Goal: Task Accomplishment & Management: Complete application form

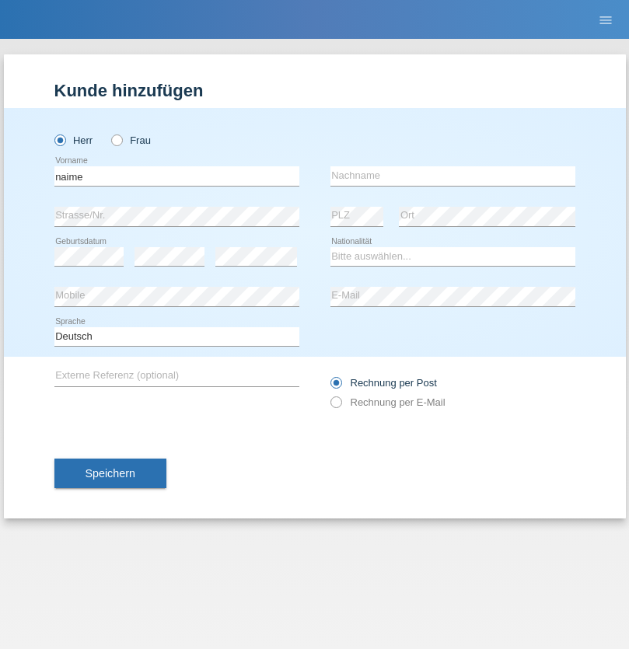
type input "naime"
click at [452, 176] on input "text" at bounding box center [452, 175] width 245 height 19
type input "llugiqi"
select select "CH"
radio input "true"
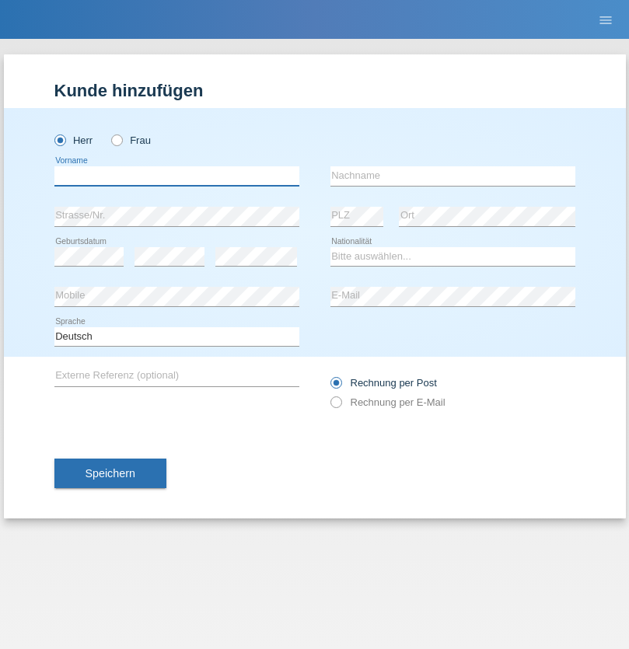
click at [176, 176] on input "text" at bounding box center [176, 175] width 245 height 19
type input "Shaban"
click at [452, 176] on input "text" at bounding box center [452, 175] width 245 height 19
type input "llugiqi"
select select "CH"
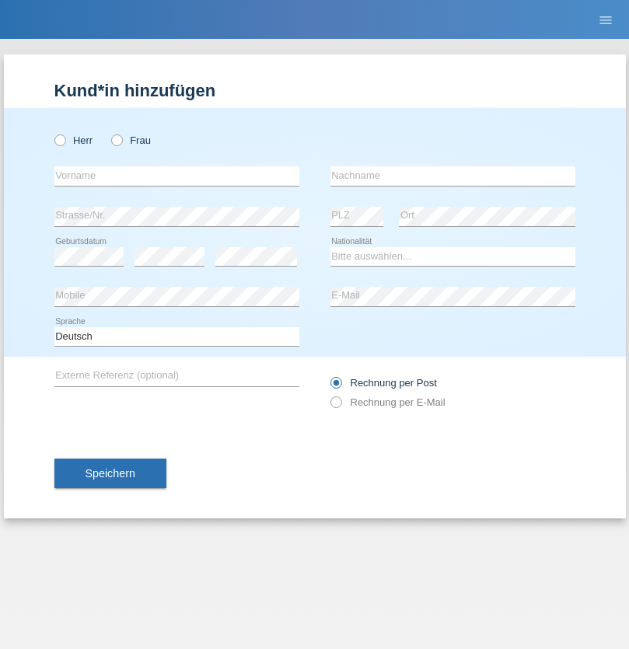
radio input "true"
click at [176, 176] on input "text" at bounding box center [176, 175] width 245 height 19
type input "Djordjevic"
click at [452, 176] on input "text" at bounding box center [452, 175] width 245 height 19
type input "Radosav"
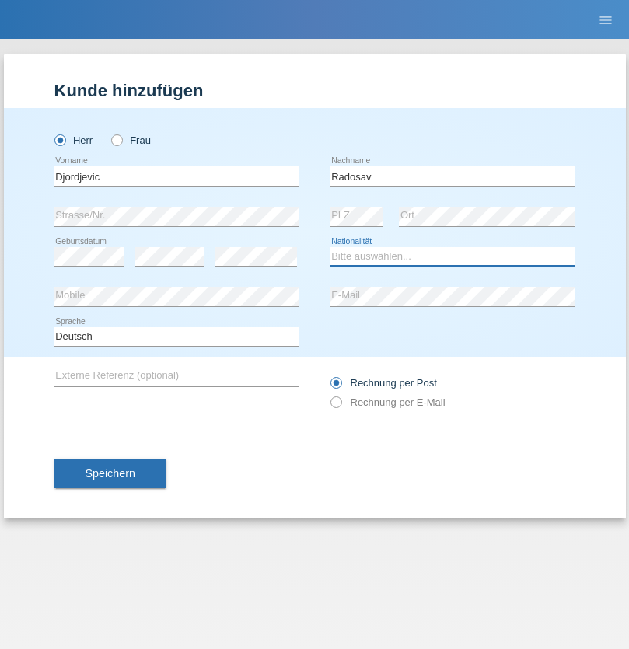
select select "RS"
select select "C"
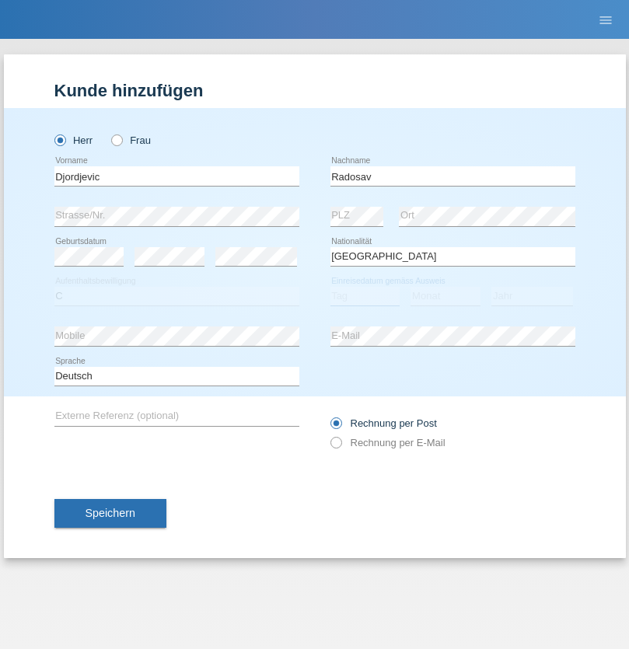
select select "10"
select select "03"
select select "1989"
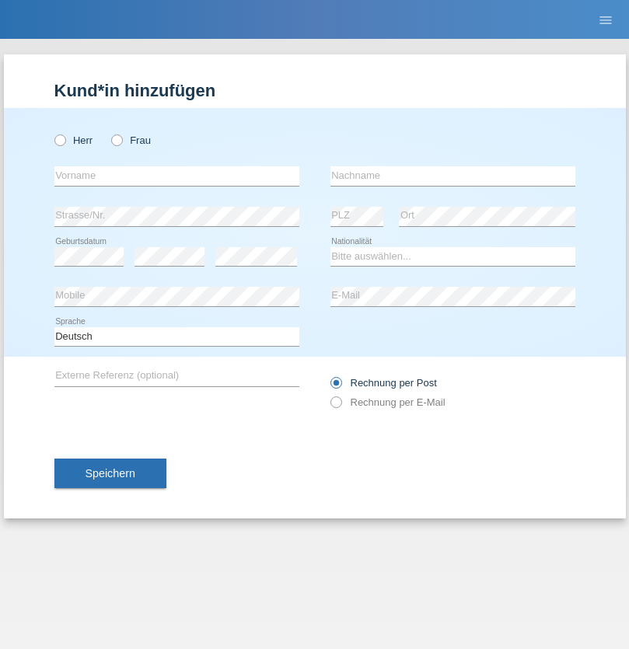
radio input "true"
click at [176, 176] on input "text" at bounding box center [176, 175] width 245 height 19
type input "Silvia"
click at [452, 176] on input "text" at bounding box center [452, 175] width 245 height 19
type input "Patera"
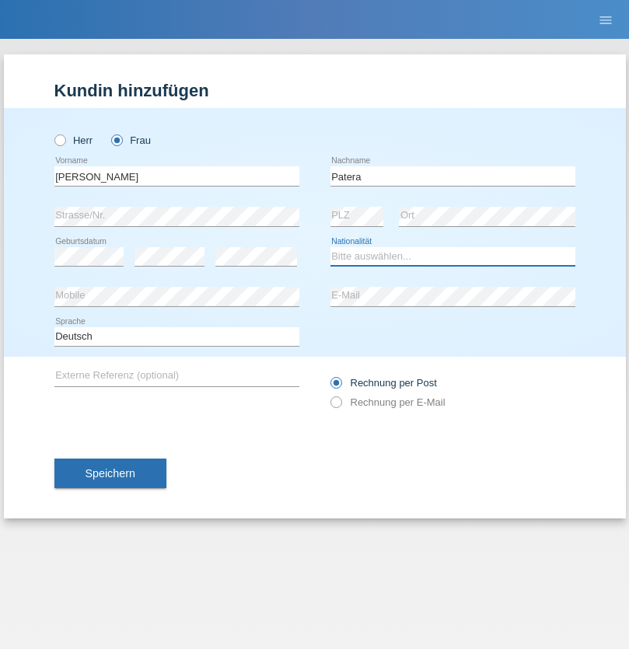
select select "CH"
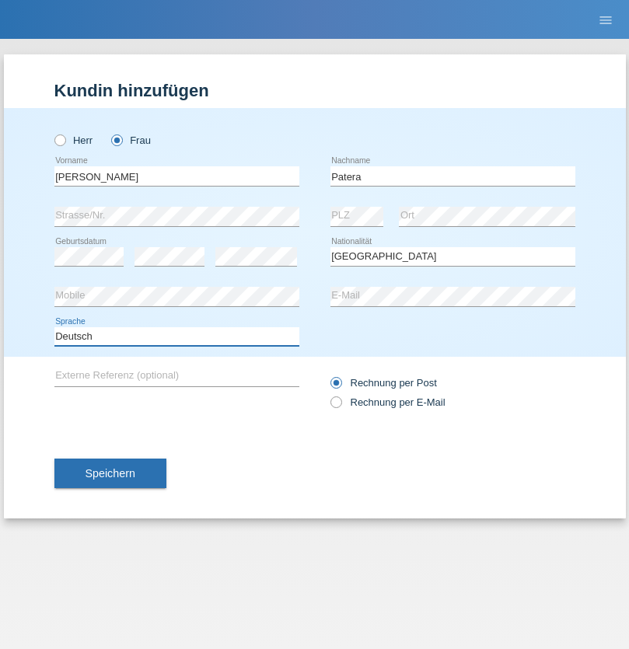
select select "en"
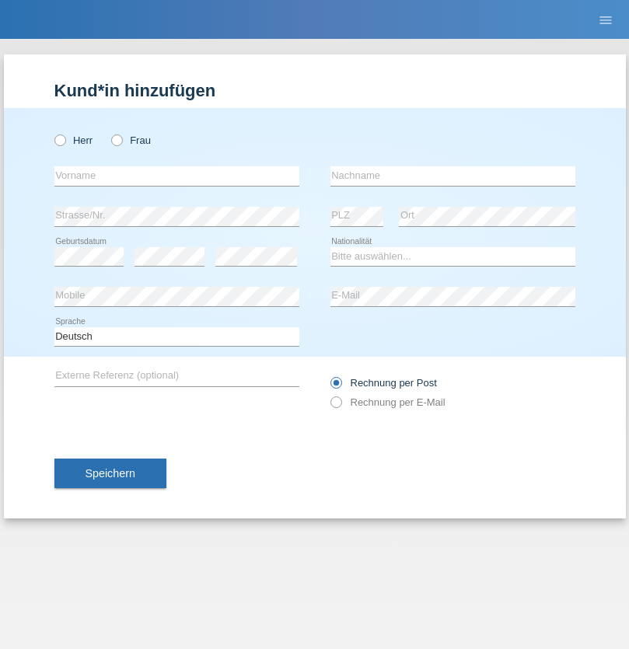
radio input "true"
click at [176, 176] on input "text" at bounding box center [176, 175] width 245 height 19
type input "[PERSON_NAME]"
click at [452, 176] on input "text" at bounding box center [452, 175] width 245 height 19
type input "Sakhi"
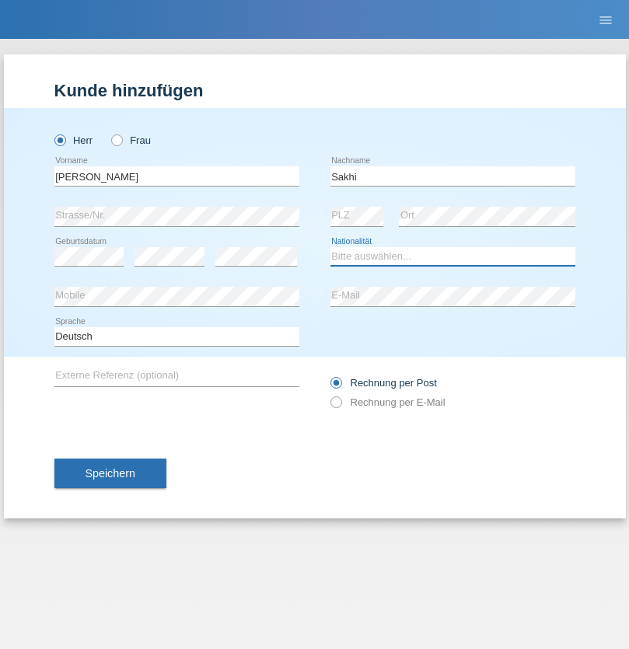
select select "IT"
select select "C"
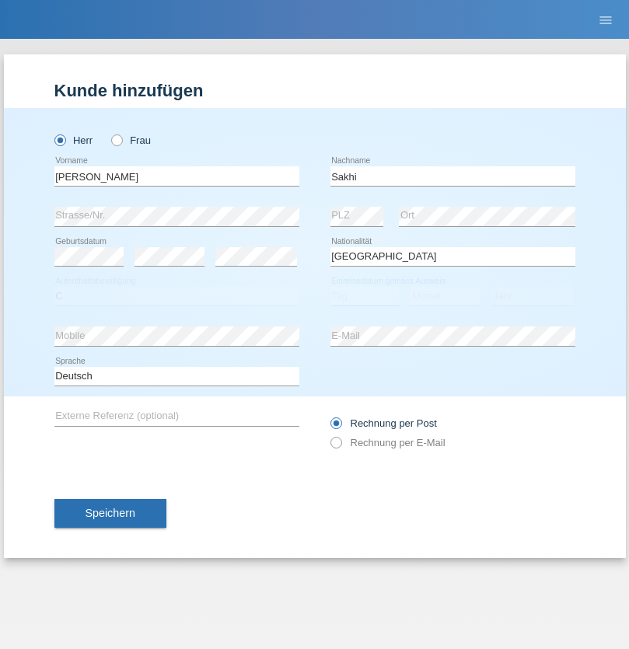
select select "24"
select select "10"
select select "2021"
